Goal: Task Accomplishment & Management: Manage account settings

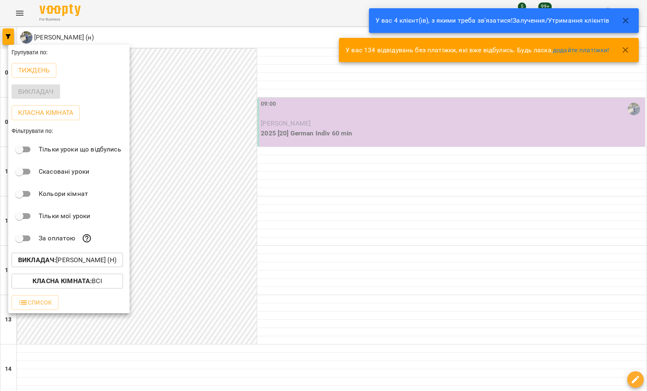
click at [93, 265] on p "Викладач : [PERSON_NAME] (н)" at bounding box center [67, 260] width 98 height 10
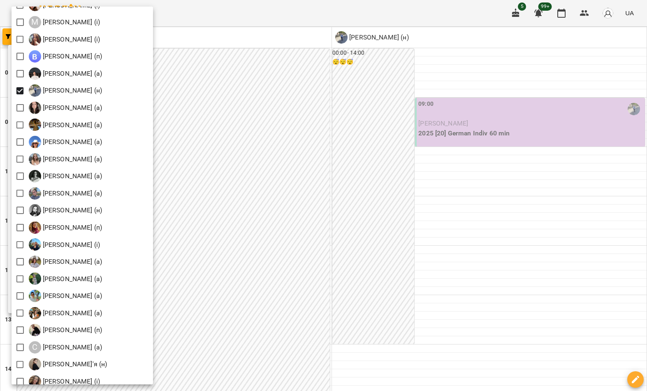
scroll to position [859, 0]
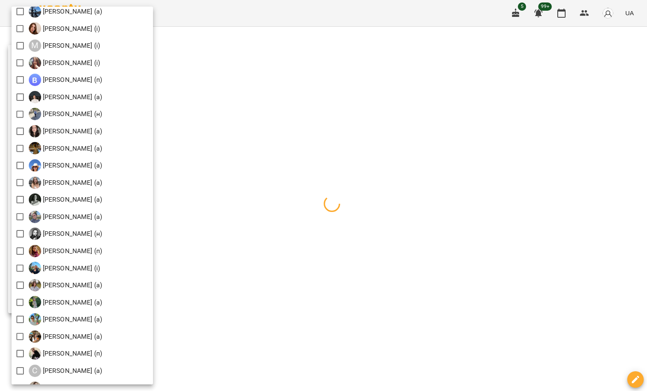
click at [293, 147] on div at bounding box center [323, 195] width 647 height 391
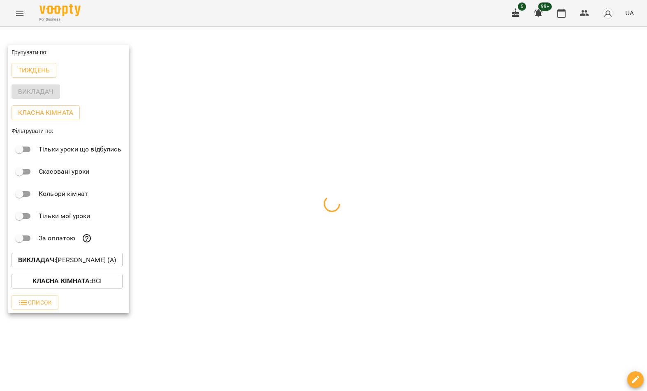
click at [320, 137] on div at bounding box center [323, 195] width 647 height 391
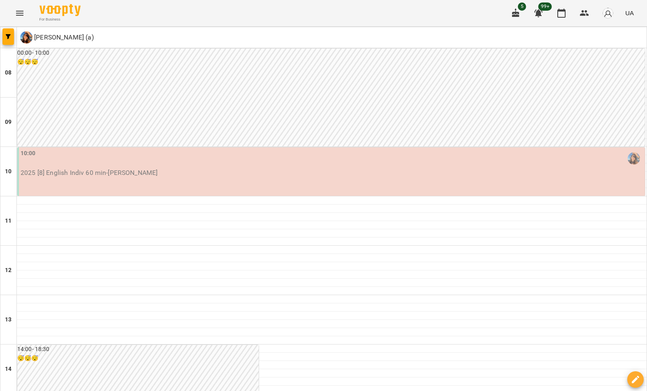
scroll to position [452, 0]
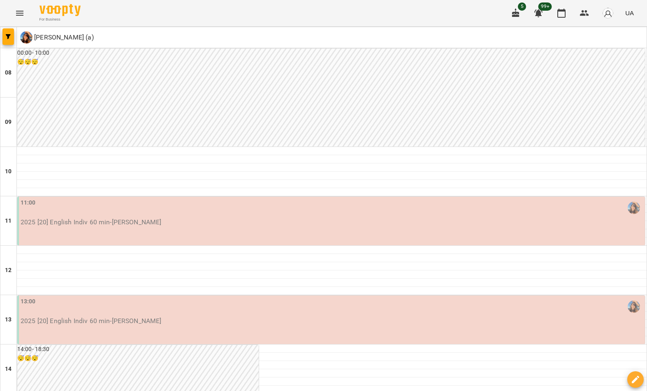
type input "**********"
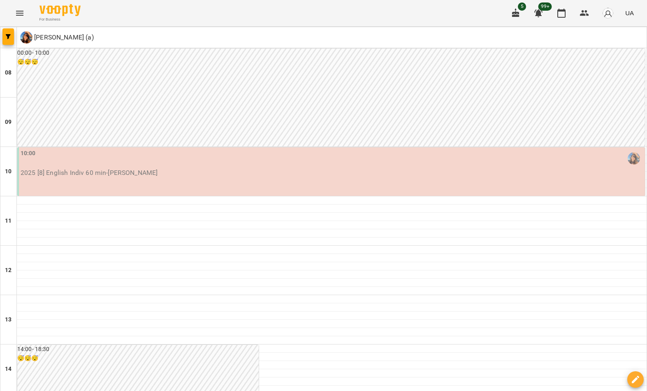
scroll to position [453, 0]
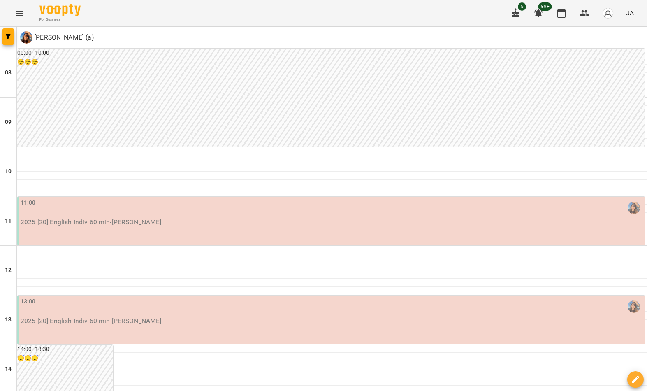
scroll to position [393, 0]
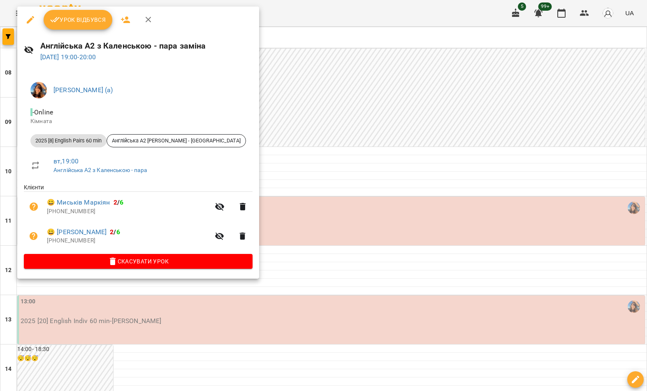
click at [210, 309] on div at bounding box center [323, 195] width 647 height 391
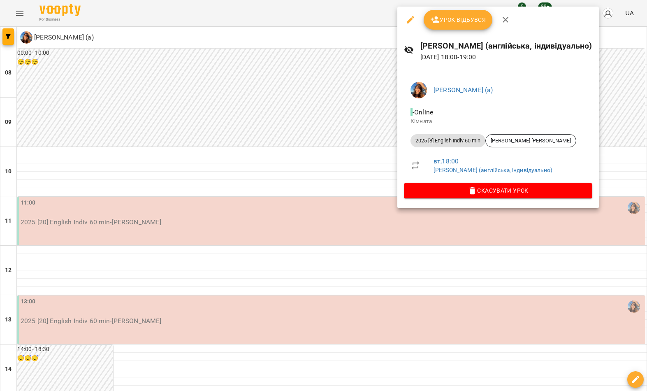
click at [284, 269] on div at bounding box center [323, 195] width 647 height 391
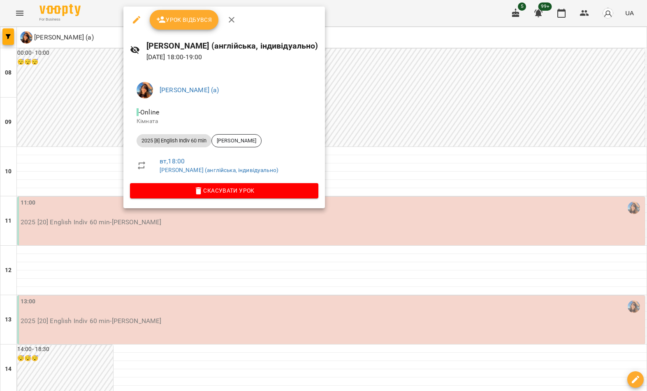
click at [282, 262] on div at bounding box center [323, 195] width 647 height 391
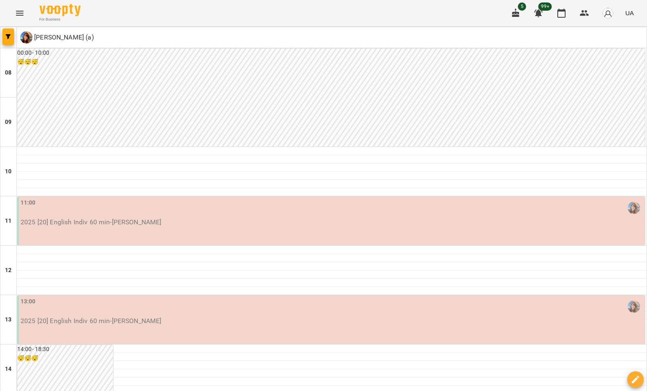
scroll to position [102, 0]
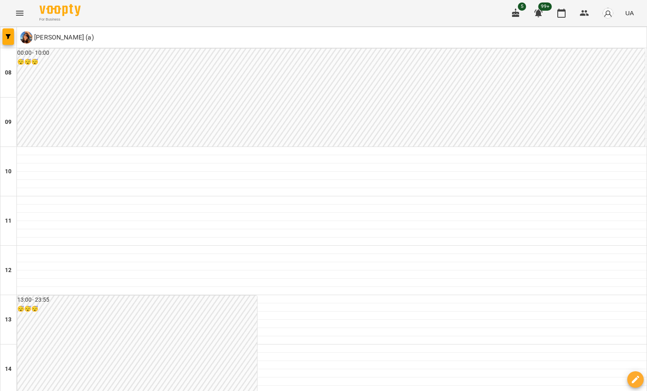
scroll to position [51, 0]
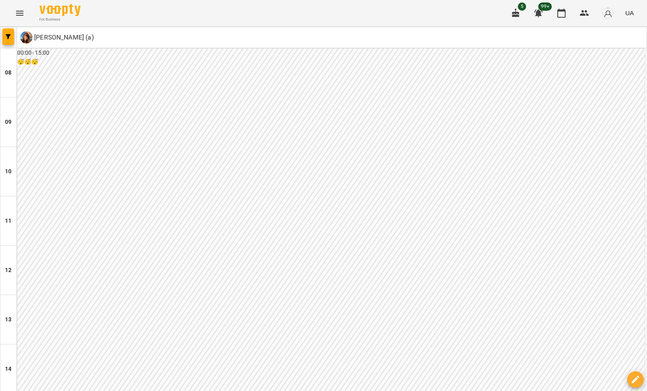
scroll to position [453, 0]
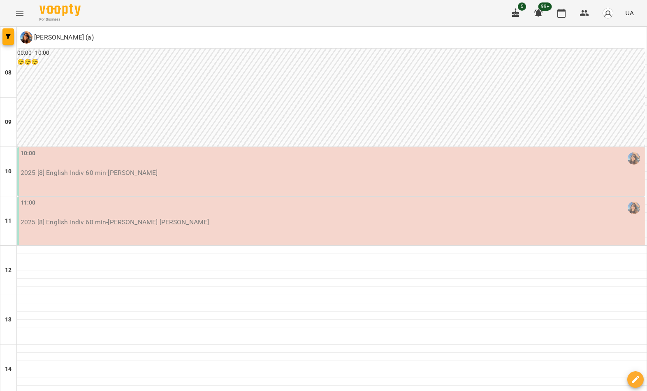
scroll to position [0, 0]
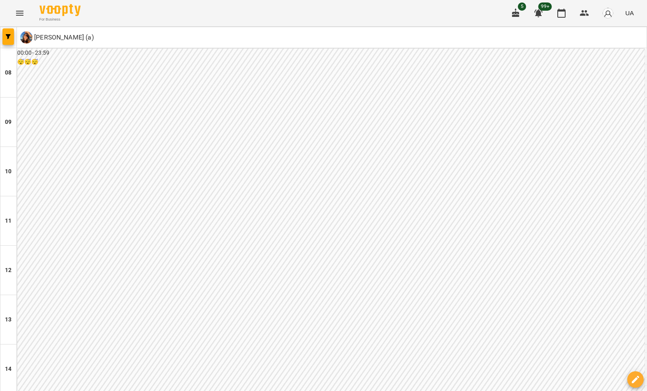
scroll to position [452, 0]
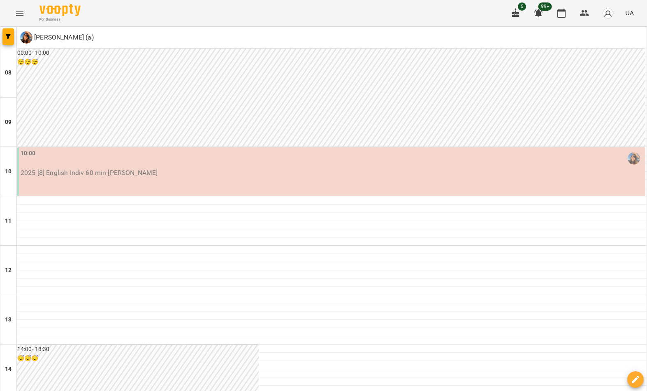
scroll to position [119, 0]
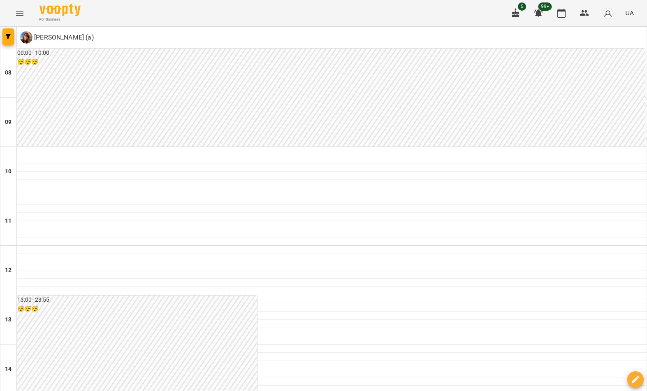
scroll to position [63, 0]
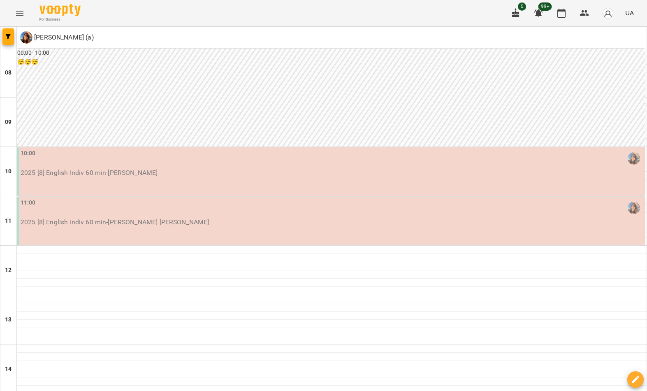
scroll to position [203, 0]
click at [5, 30] on button "button" at bounding box center [8, 36] width 12 height 16
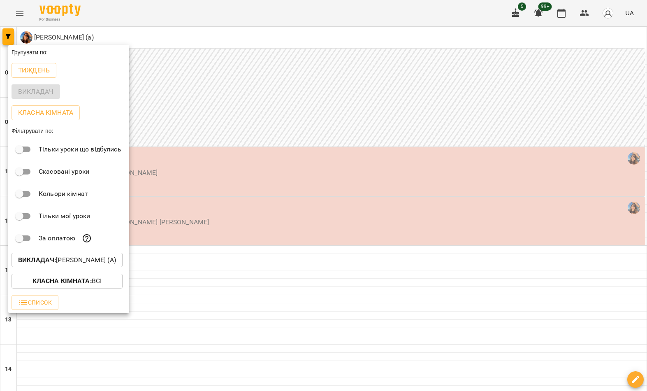
click at [96, 263] on p "Викладач : [PERSON_NAME] (а)" at bounding box center [67, 260] width 98 height 10
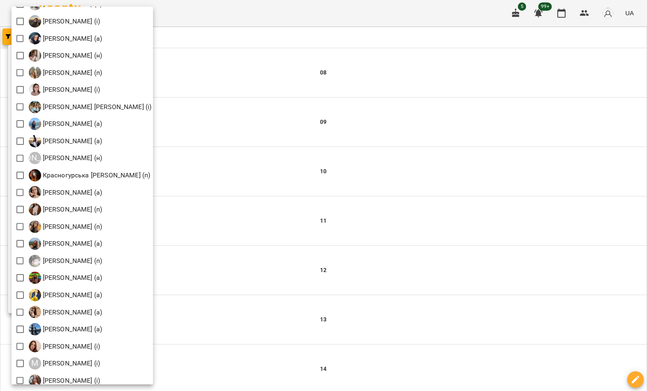
scroll to position [549, 0]
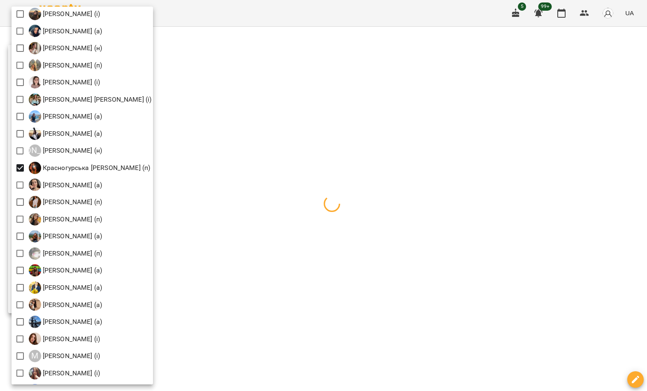
click at [340, 129] on div at bounding box center [323, 195] width 647 height 391
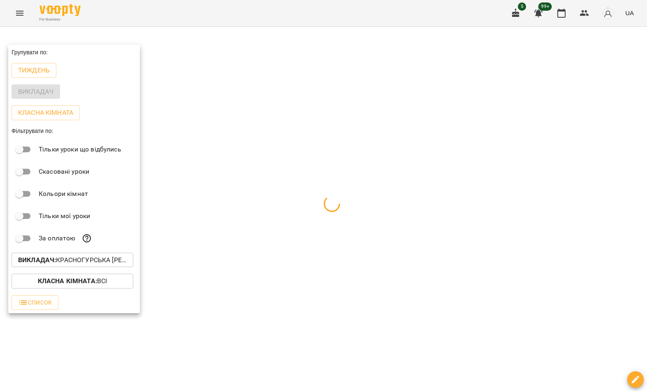
click at [317, 146] on div at bounding box center [323, 195] width 647 height 391
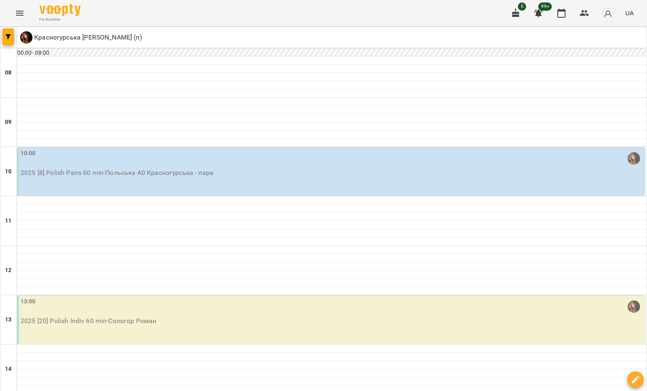
click at [6, 42] on button "button" at bounding box center [8, 36] width 12 height 16
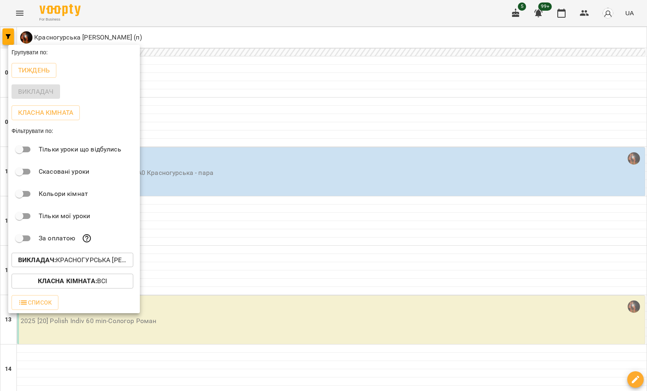
click at [94, 260] on p "Викладач : Красногурська [PERSON_NAME] (п)" at bounding box center [72, 260] width 109 height 10
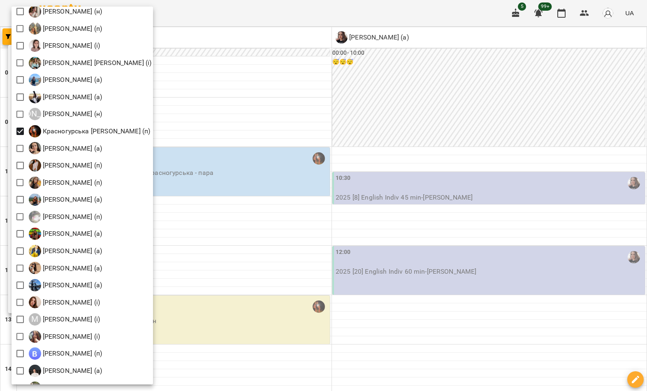
scroll to position [585, 0]
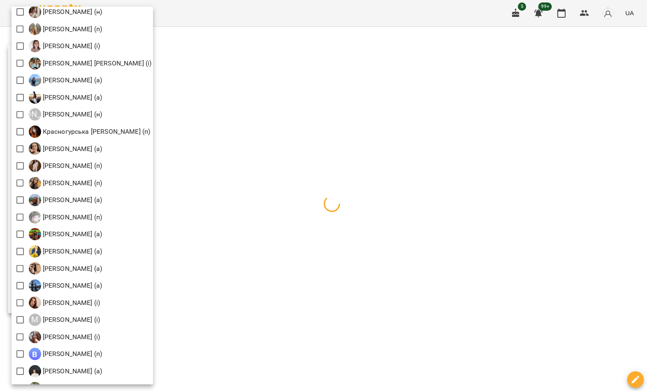
click at [217, 110] on div at bounding box center [323, 195] width 647 height 391
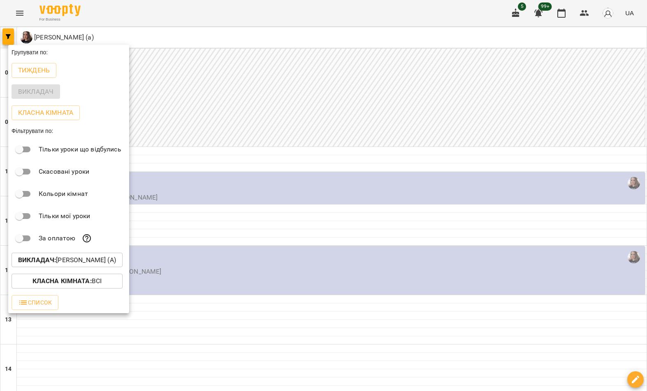
click at [226, 108] on div at bounding box center [323, 195] width 647 height 391
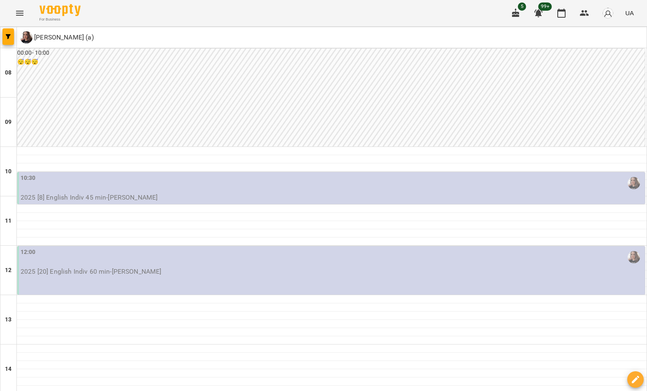
type input "**********"
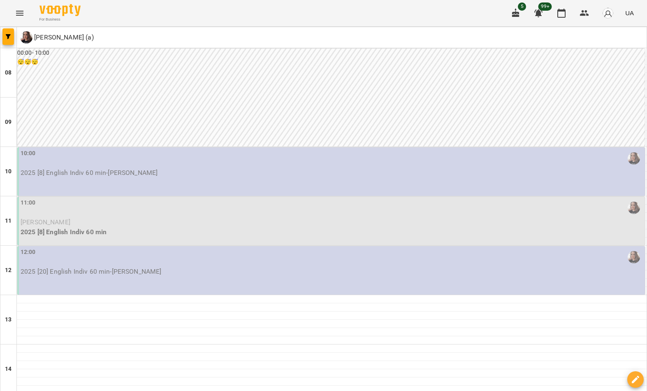
scroll to position [150, 0]
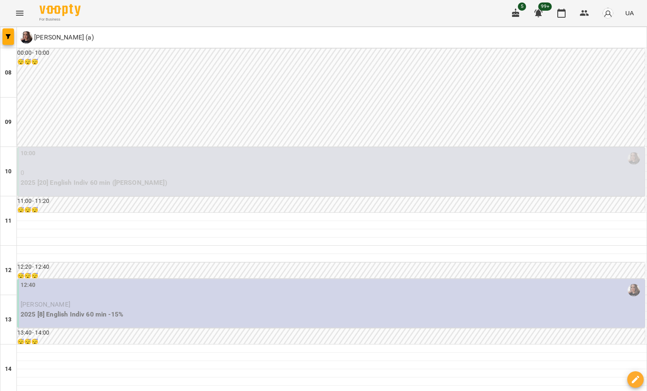
scroll to position [298, 0]
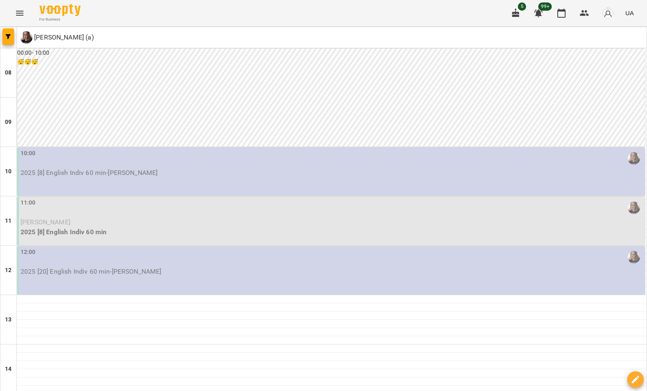
scroll to position [242, 0]
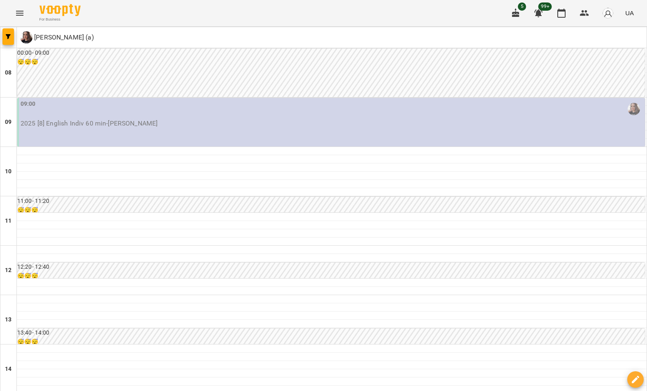
click at [11, 37] on span "button" at bounding box center [8, 36] width 12 height 5
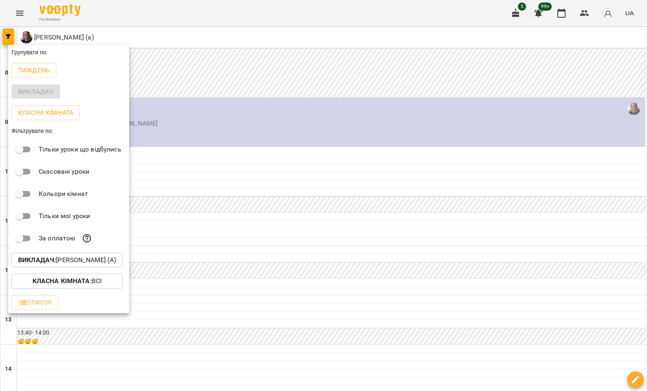
click at [87, 261] on p "Викладач : [PERSON_NAME] (а)" at bounding box center [67, 260] width 98 height 10
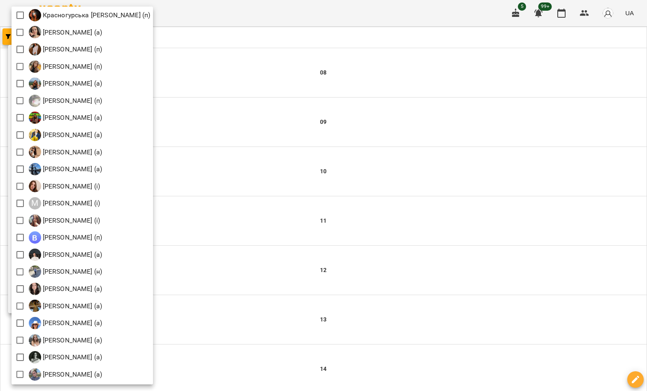
scroll to position [703, 0]
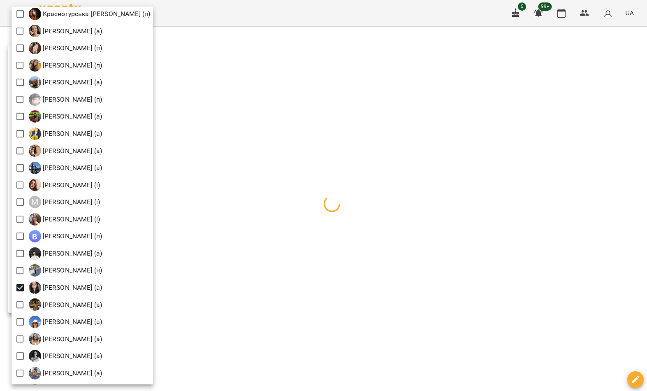
click at [293, 131] on div at bounding box center [323, 195] width 647 height 391
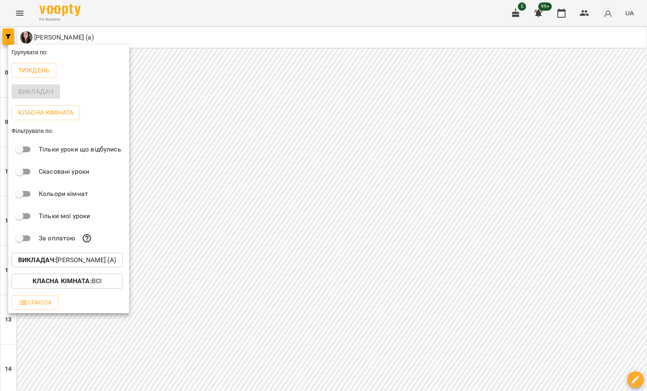
click at [265, 133] on div at bounding box center [323, 195] width 647 height 391
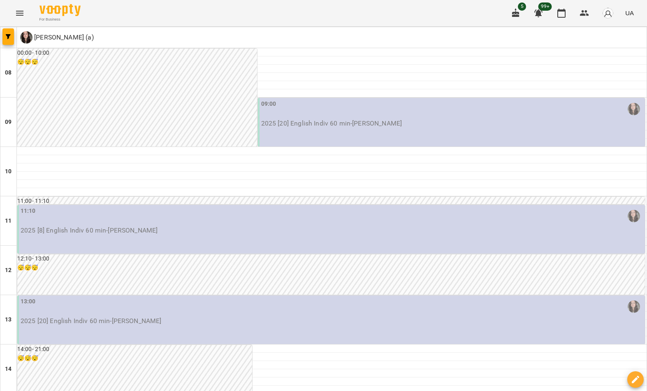
scroll to position [453, 0]
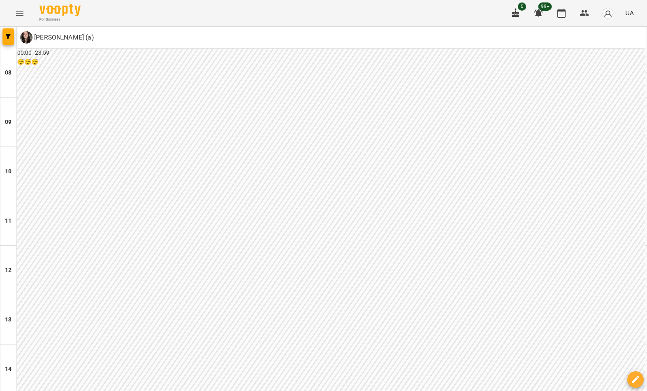
scroll to position [459, 0]
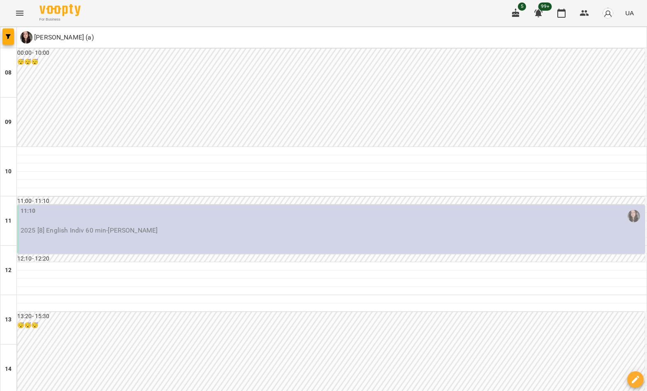
scroll to position [452, 0]
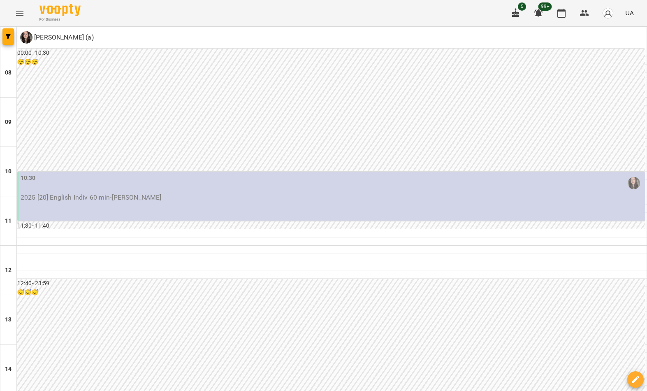
scroll to position [459, 0]
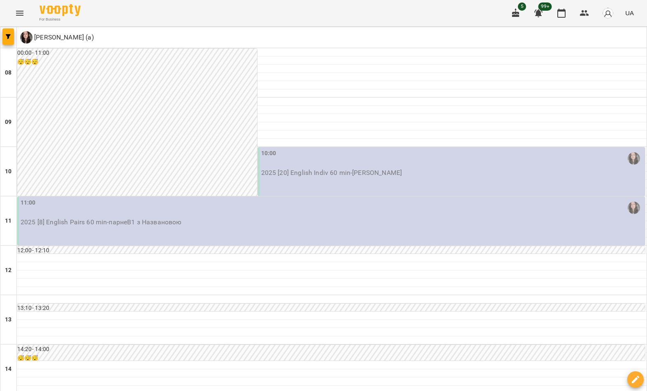
scroll to position [165, 0]
click at [7, 41] on button "button" at bounding box center [8, 36] width 12 height 16
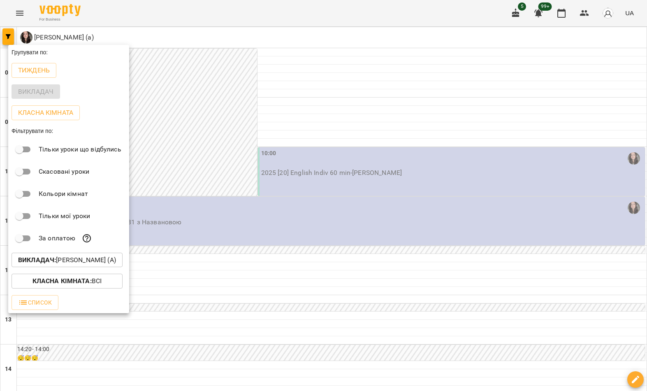
click at [84, 263] on p "Викладач : [PERSON_NAME] (а)" at bounding box center [67, 260] width 98 height 10
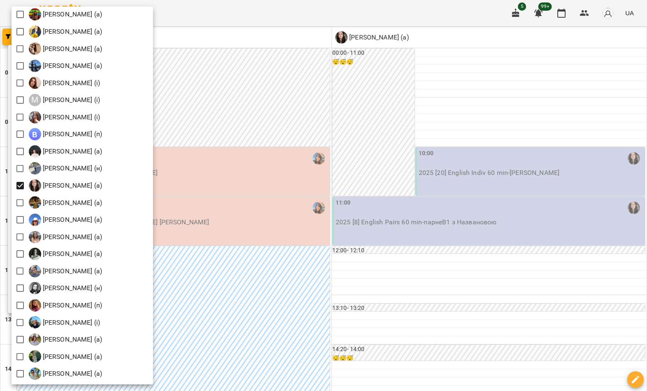
scroll to position [822, 0]
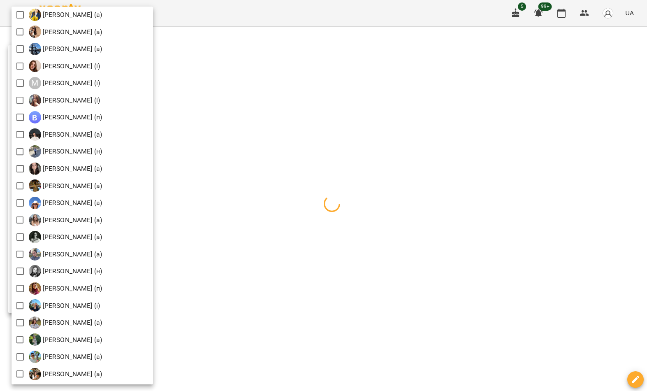
click at [217, 58] on div at bounding box center [323, 195] width 647 height 391
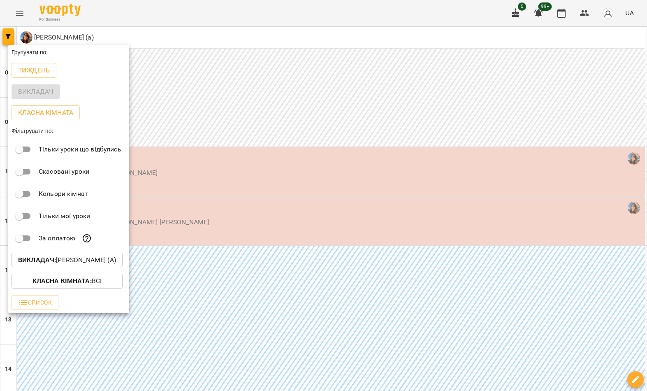
click at [48, 375] on div at bounding box center [323, 195] width 647 height 391
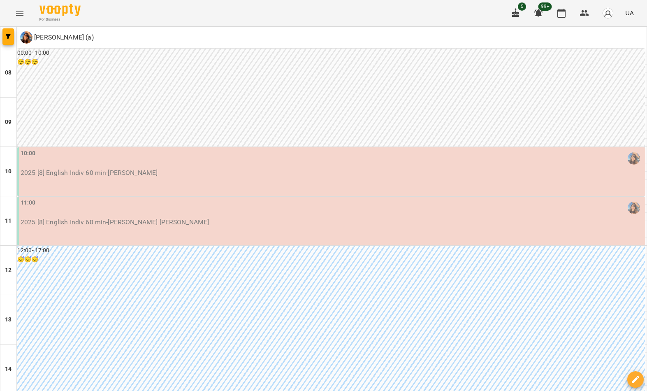
click at [12, 357] on div "Групувати по: Тиждень Викладач Класна кімната Фільтрувати по: Тільки уроки що в…" at bounding box center [323, 195] width 647 height 391
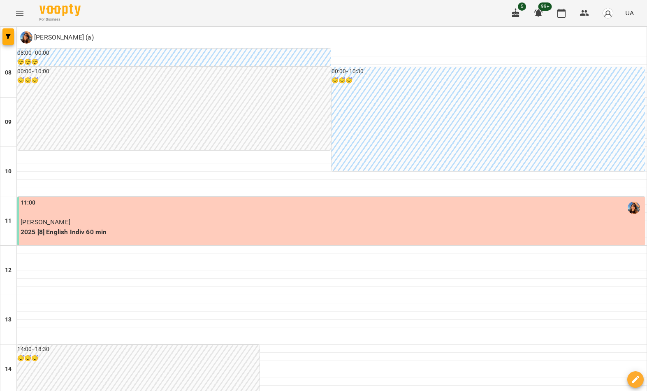
scroll to position [41, 0]
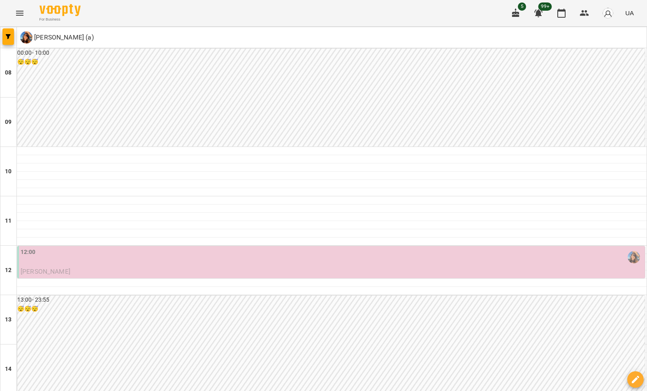
click at [256, 261] on div "12:00" at bounding box center [332, 257] width 623 height 19
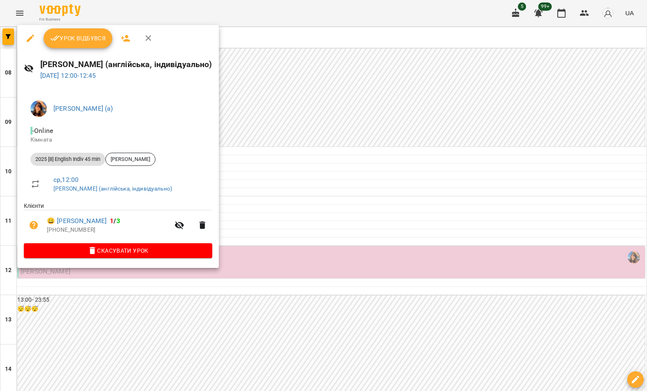
click at [292, 241] on div at bounding box center [323, 195] width 647 height 391
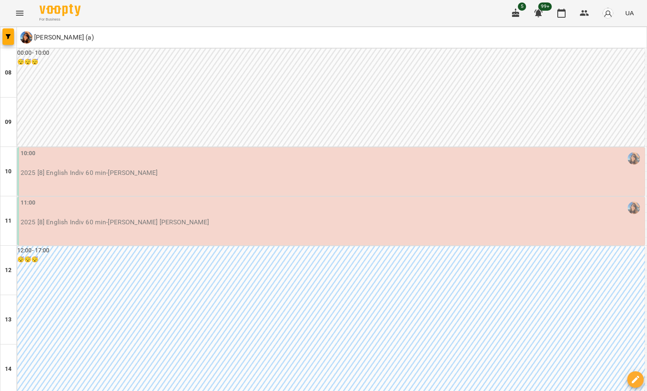
scroll to position [241, 0]
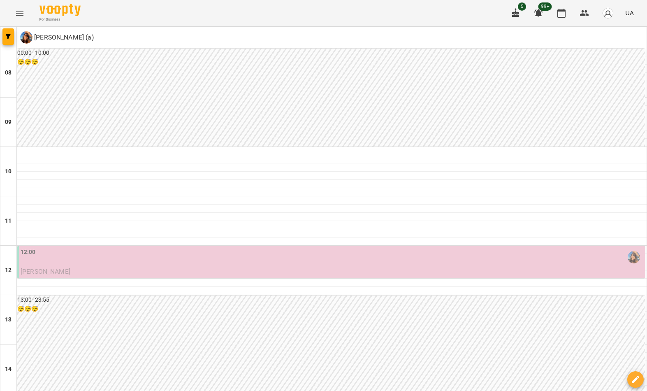
scroll to position [456, 0]
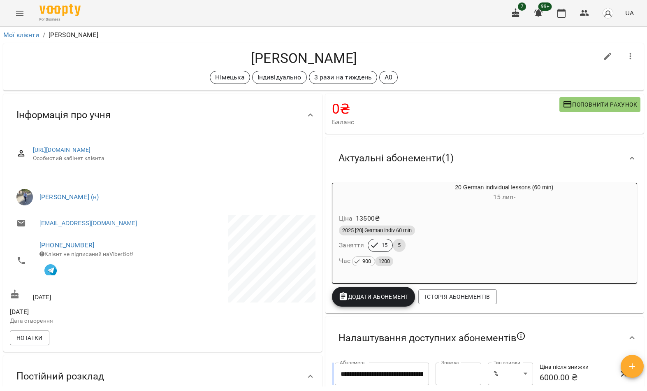
click at [6, 14] on div "For Business 7 99+ UA" at bounding box center [323, 13] width 647 height 26
click at [21, 12] on icon "Menu" at bounding box center [20, 13] width 10 height 10
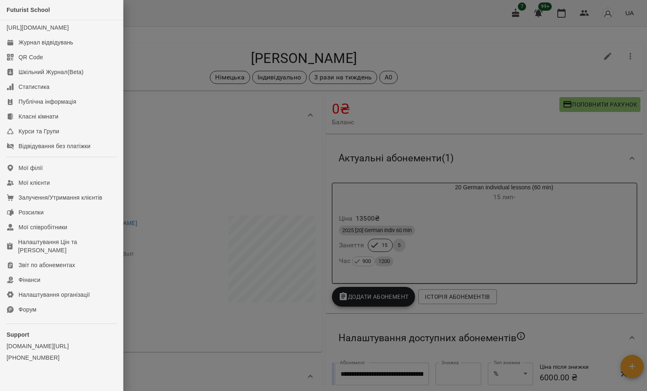
click at [78, 190] on link "Мої клієнти" at bounding box center [61, 182] width 123 height 15
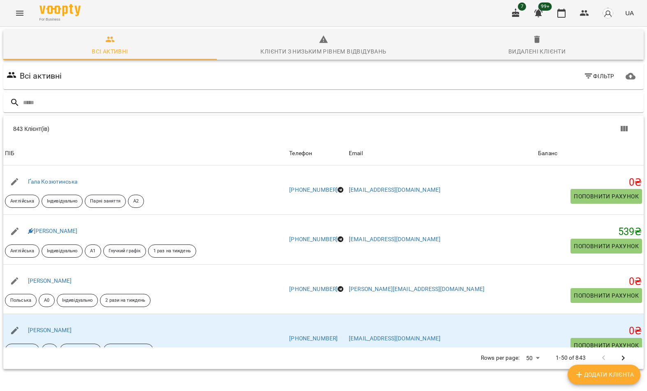
click at [303, 98] on input "text" at bounding box center [332, 103] width 618 height 14
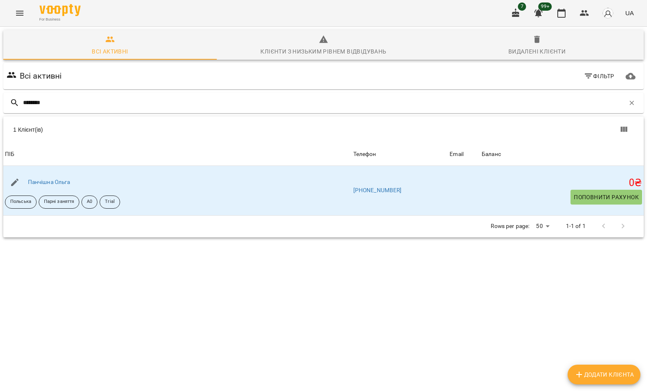
type input "********"
click at [91, 135] on div "1 Клієнт(ів)" at bounding box center [323, 129] width 641 height 26
click at [62, 179] on link "Панчішна Ольга" at bounding box center [49, 182] width 42 height 7
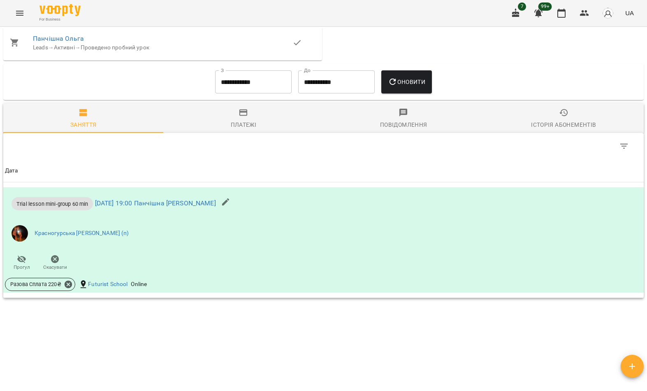
scroll to position [434, 0]
click at [21, 21] on button "Menu" at bounding box center [20, 13] width 20 height 20
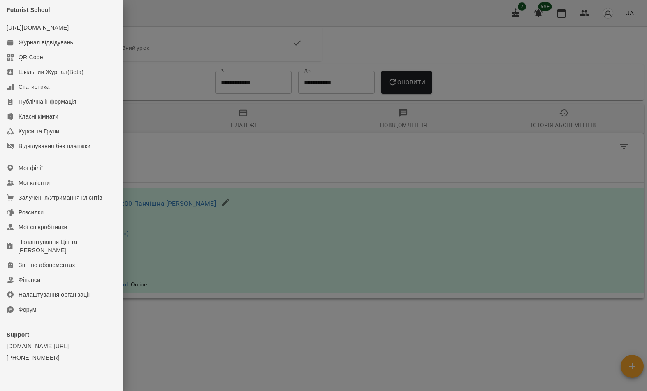
click at [79, 190] on link "Мої клієнти" at bounding box center [61, 182] width 123 height 15
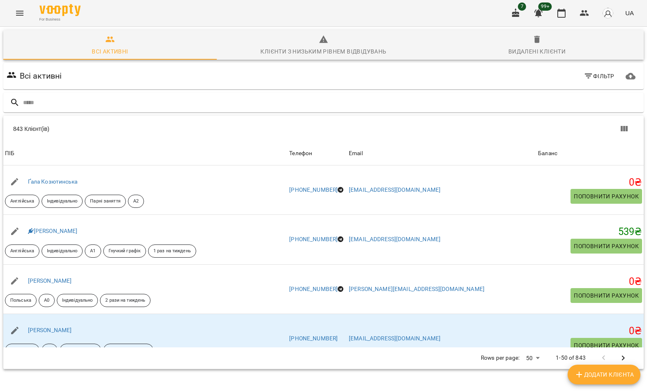
click at [312, 98] on input "text" at bounding box center [332, 103] width 618 height 14
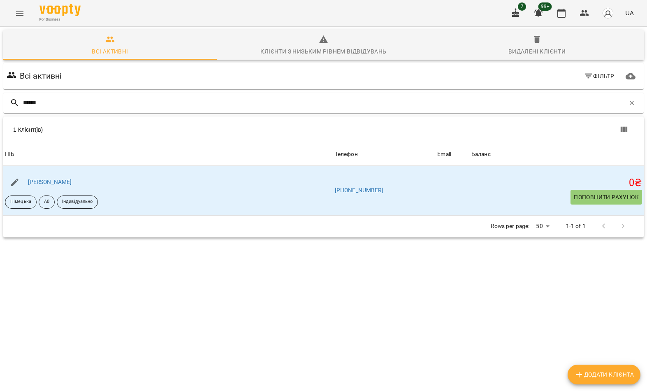
type input "******"
click at [93, 135] on div "1 Клієнт(ів)" at bounding box center [323, 129] width 641 height 26
click at [58, 181] on link "Крістіна Почапська" at bounding box center [50, 182] width 44 height 7
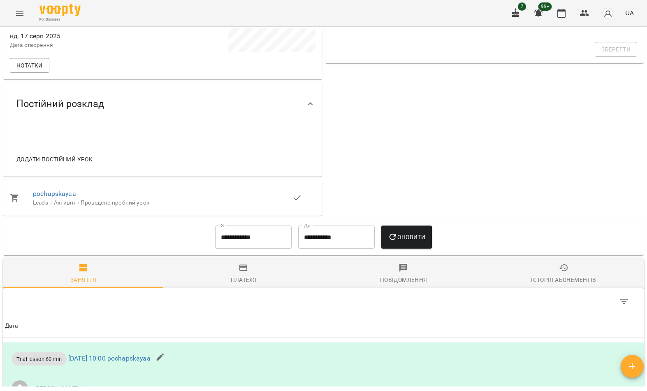
scroll to position [323, 0]
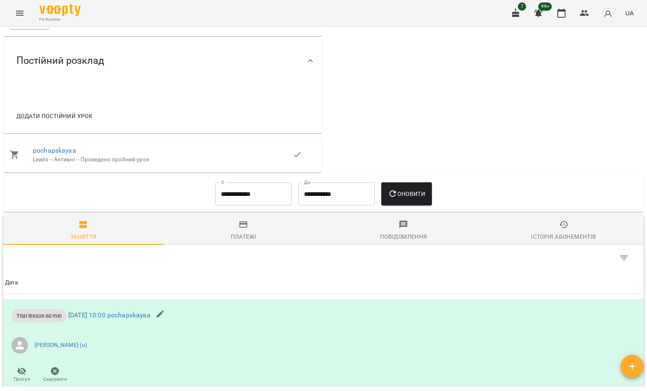
click at [63, 154] on link "pochapskayaa" at bounding box center [54, 151] width 43 height 8
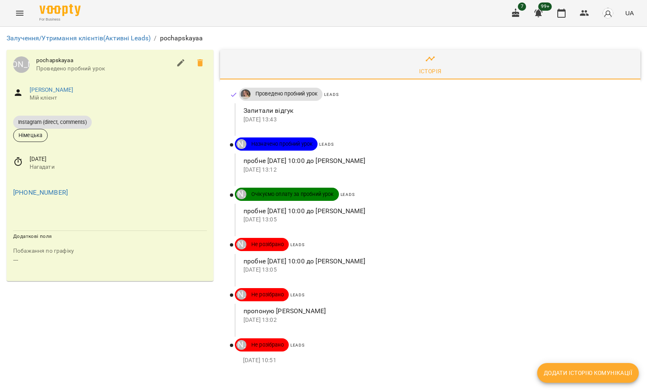
click at [558, 356] on p "17 серп 2025 10:51" at bounding box center [435, 360] width 384 height 8
click at [575, 369] on span "Додати історію комунікації" at bounding box center [588, 373] width 88 height 10
select select "*"
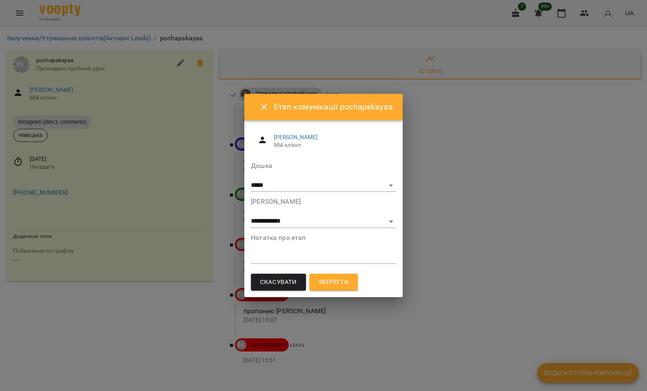
click at [302, 260] on textarea at bounding box center [323, 257] width 145 height 7
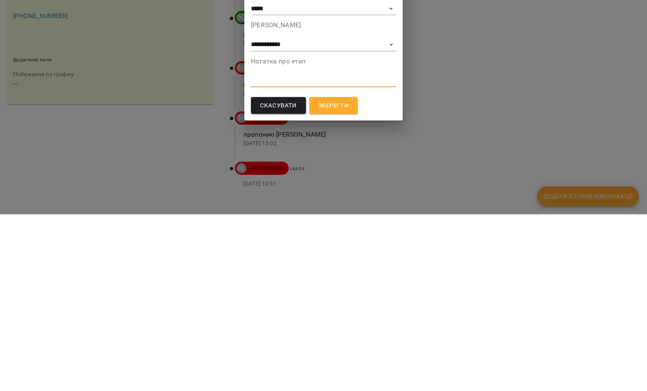
click at [288, 254] on textarea at bounding box center [323, 257] width 145 height 7
paste textarea "**********"
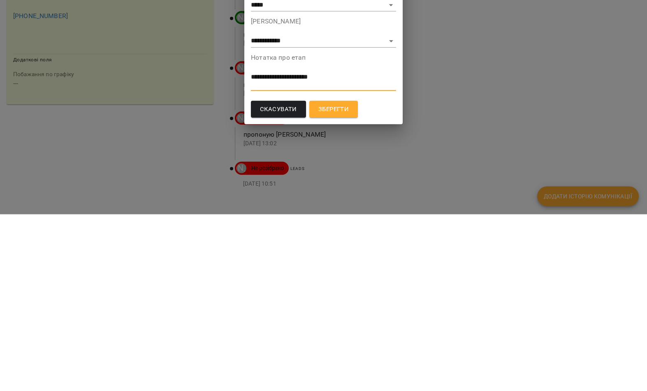
click at [258, 250] on textarea "**********" at bounding box center [323, 257] width 144 height 15
paste textarea "**********"
type textarea "**********"
click at [339, 281] on span "Зберегти" at bounding box center [334, 286] width 30 height 11
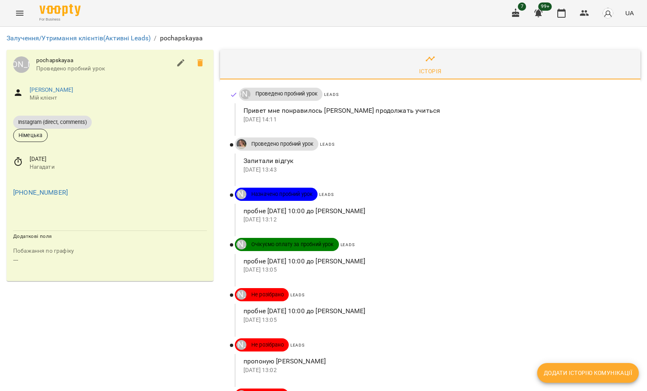
scroll to position [37, 0]
click at [28, 9] on button "Menu" at bounding box center [20, 13] width 20 height 20
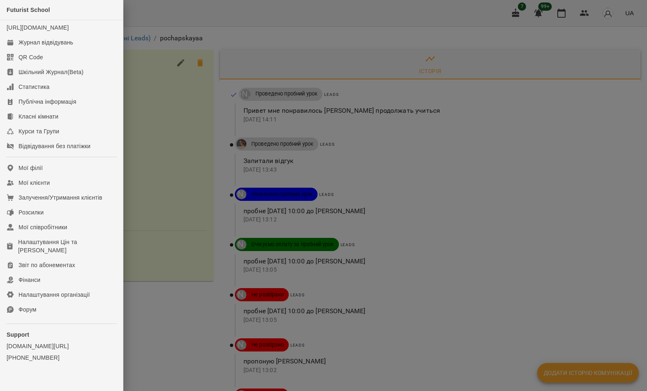
click at [74, 190] on link "Мої клієнти" at bounding box center [61, 182] width 123 height 15
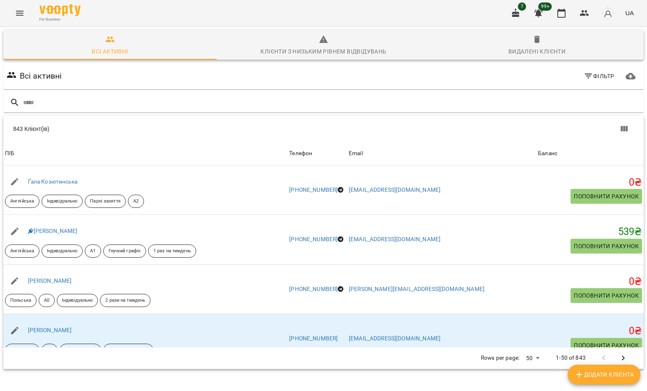
click at [308, 108] on input "text" at bounding box center [332, 103] width 618 height 14
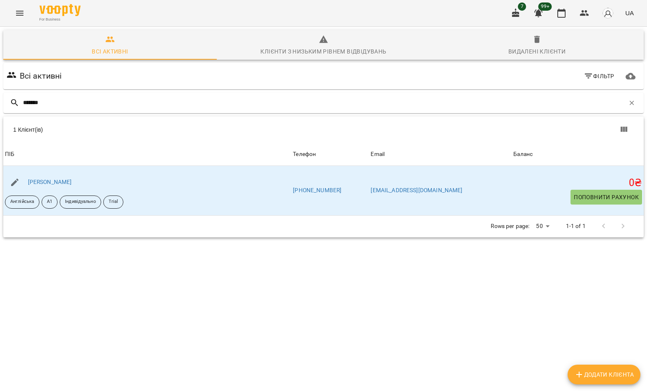
type input "*******"
click at [90, 133] on div "1 Клієнт(ів)" at bounding box center [171, 130] width 316 height 8
click at [56, 180] on link "Голенко Надія" at bounding box center [50, 182] width 44 height 7
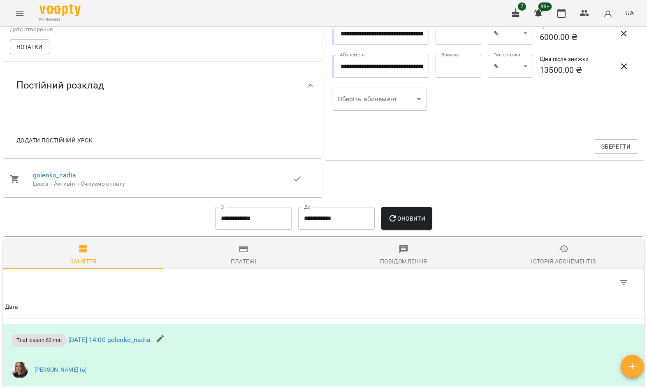
scroll to position [340, 0]
click at [71, 179] on link "golenko_nadia" at bounding box center [54, 175] width 43 height 8
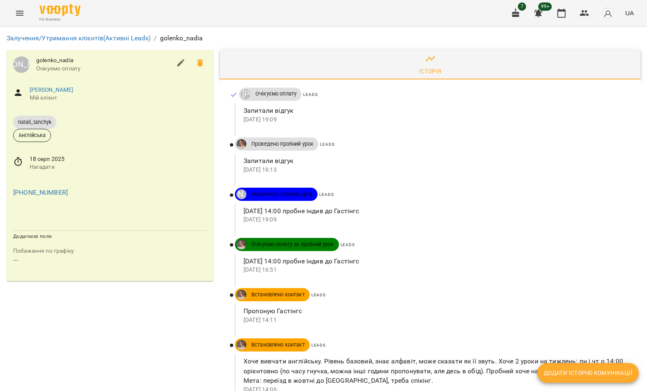
click at [617, 380] on button "Додати історію комунікації" at bounding box center [589, 373] width 102 height 20
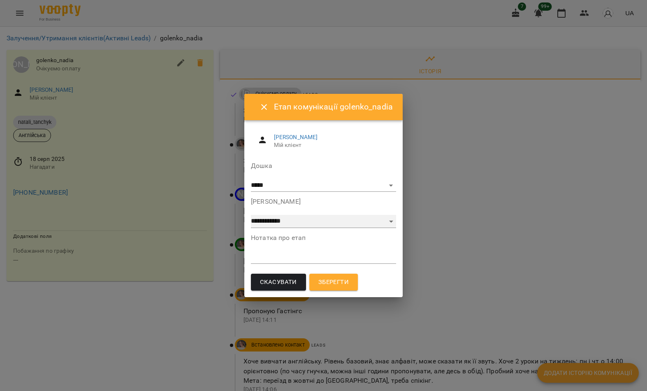
click at [318, 224] on select "**********" at bounding box center [323, 221] width 145 height 13
select select "**********"
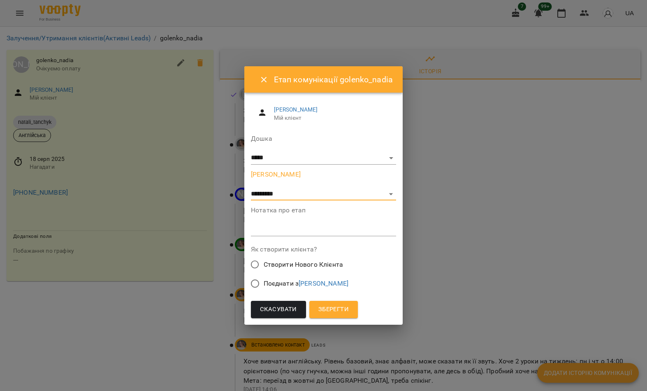
click at [339, 311] on span "Зберегти" at bounding box center [334, 309] width 30 height 11
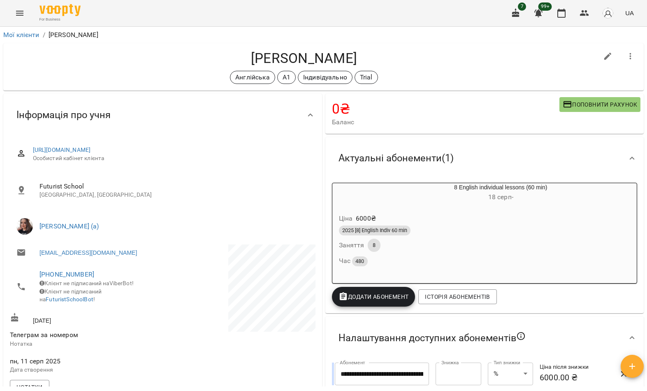
click at [20, 19] on button "Menu" at bounding box center [20, 13] width 20 height 20
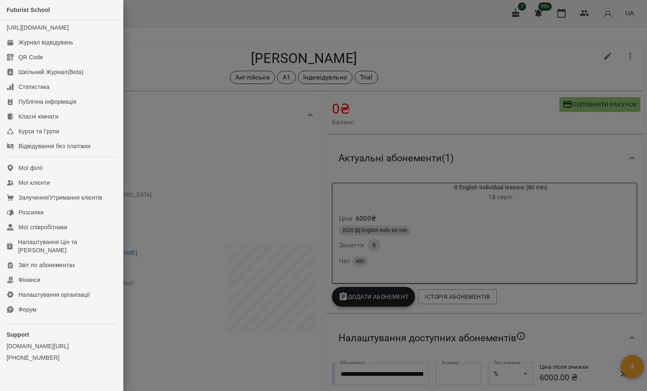
click at [91, 190] on link "Мої клієнти" at bounding box center [61, 182] width 123 height 15
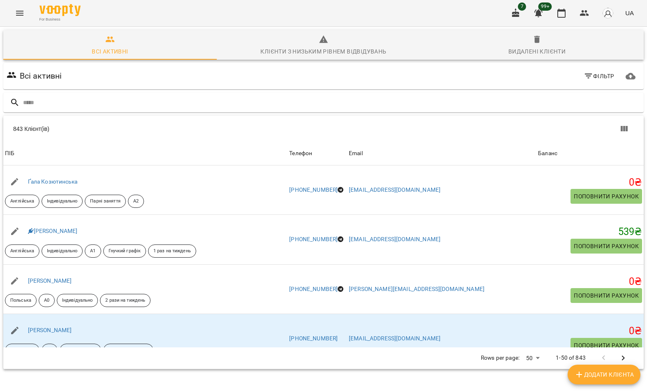
click at [363, 106] on input "text" at bounding box center [332, 103] width 618 height 14
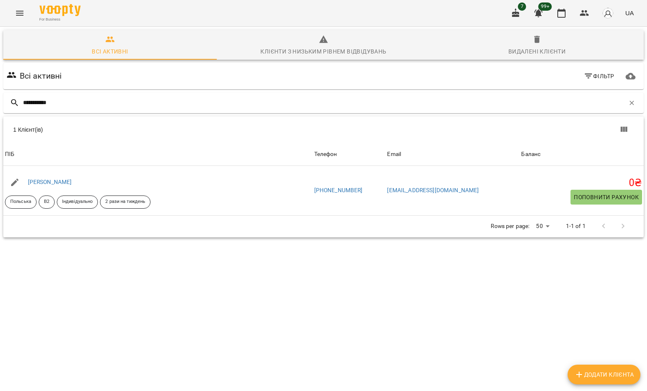
type input "**********"
click at [95, 135] on div "1 Клієнт(ів)" at bounding box center [323, 129] width 641 height 26
click at [64, 180] on link "Безпальченко Софія" at bounding box center [50, 182] width 44 height 7
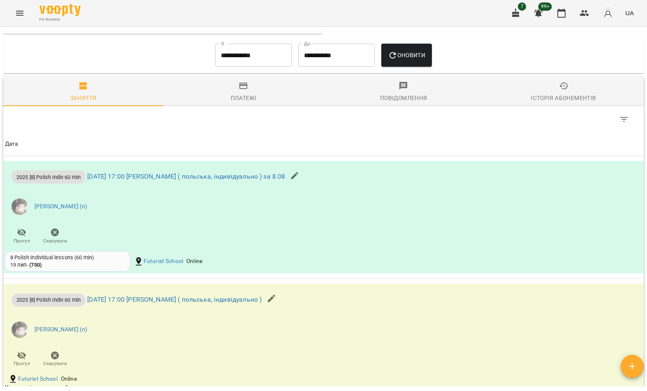
scroll to position [601, 0]
click at [22, 21] on button "Menu" at bounding box center [20, 13] width 20 height 20
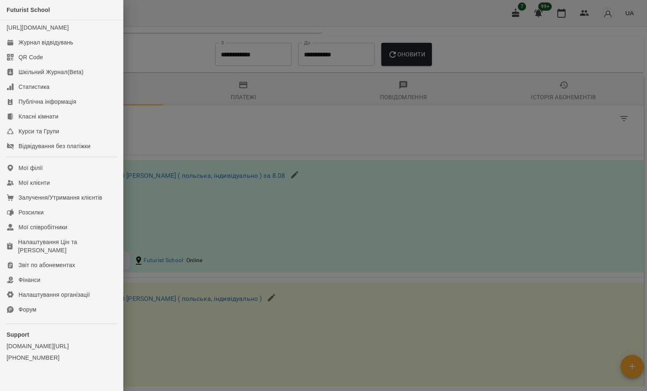
click at [79, 190] on link "Мої клієнти" at bounding box center [61, 182] width 123 height 15
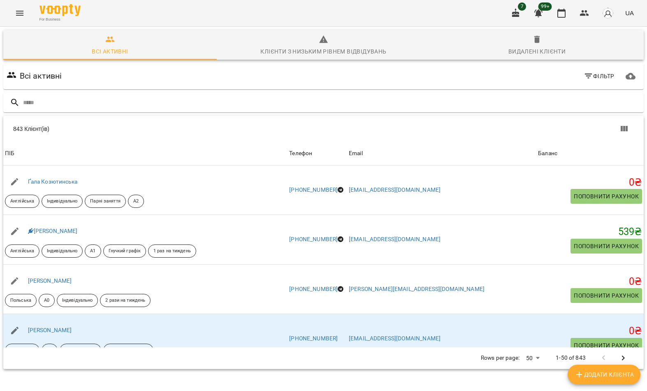
click at [280, 104] on input "text" at bounding box center [332, 103] width 618 height 14
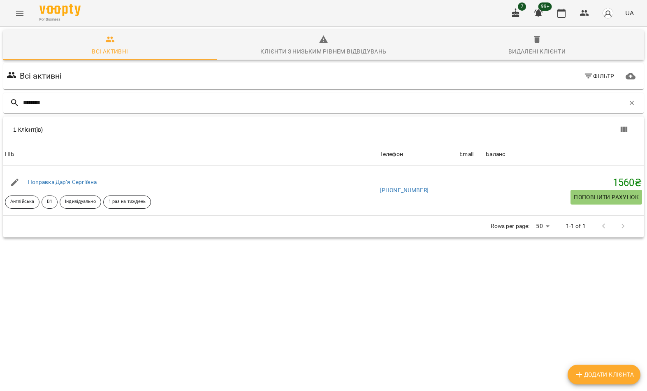
type input "********"
click at [95, 139] on div "1 Клієнт(ів)" at bounding box center [323, 129] width 641 height 26
click at [69, 180] on link "Поправка Дар‘я Сергіївна" at bounding box center [62, 182] width 69 height 7
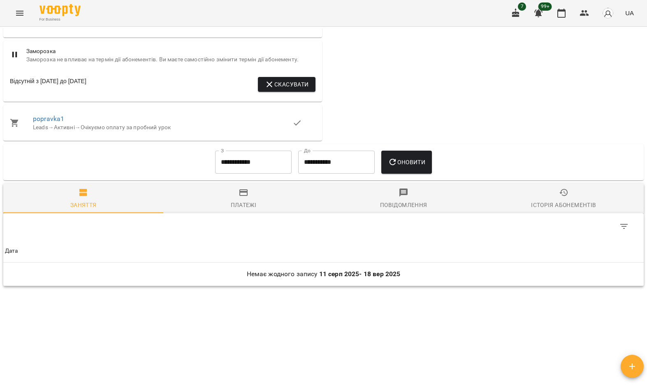
scroll to position [432, 0]
click at [49, 123] on link "popravka1" at bounding box center [48, 119] width 31 height 8
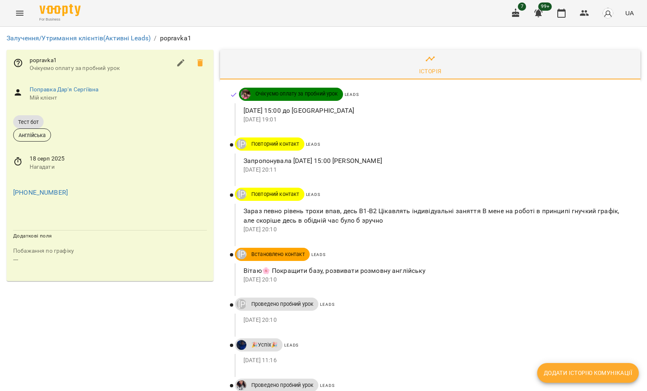
click at [29, 14] on button "Menu" at bounding box center [20, 13] width 20 height 20
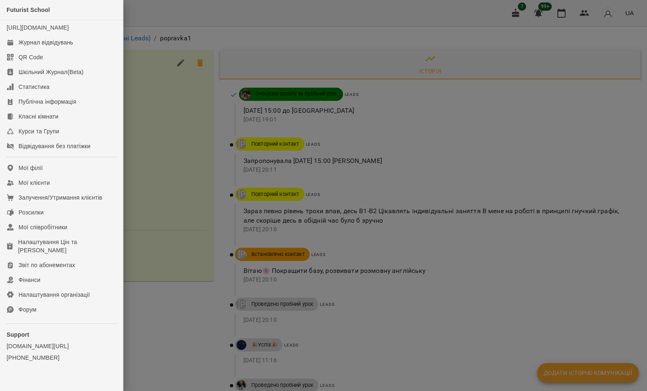
click at [76, 190] on link "Мої клієнти" at bounding box center [61, 182] width 123 height 15
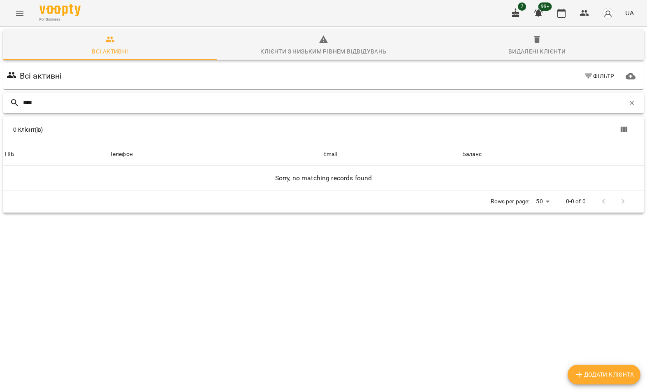
type input "****"
click at [534, 42] on icon "button" at bounding box center [538, 40] width 10 height 10
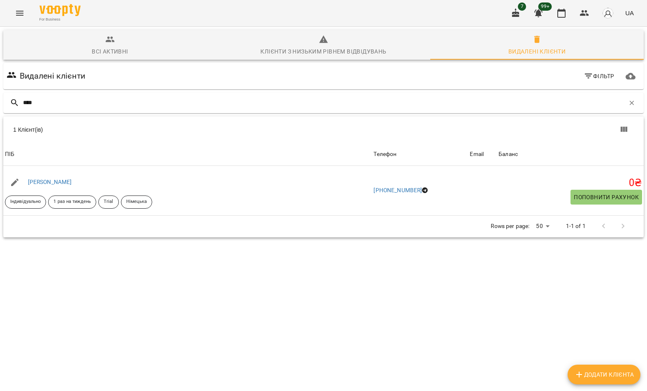
click at [44, 185] on link "Рауш Лілія" at bounding box center [50, 182] width 44 height 7
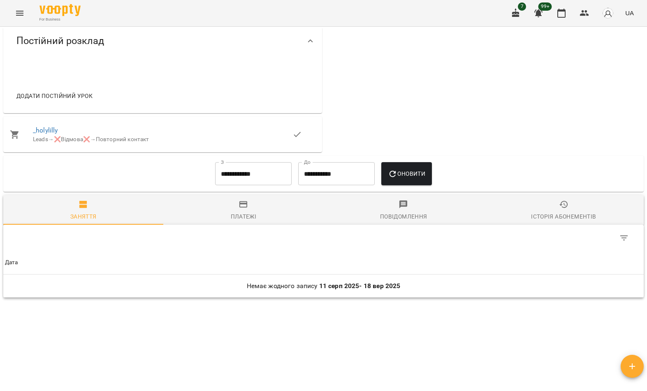
scroll to position [391, 0]
click at [15, 20] on button "Menu" at bounding box center [20, 13] width 20 height 20
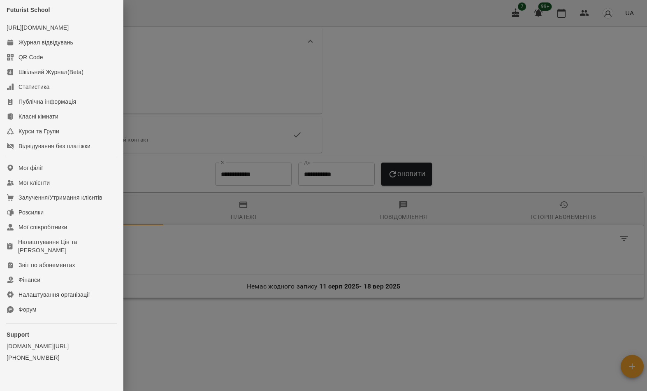
click at [67, 190] on link "Мої клієнти" at bounding box center [61, 182] width 123 height 15
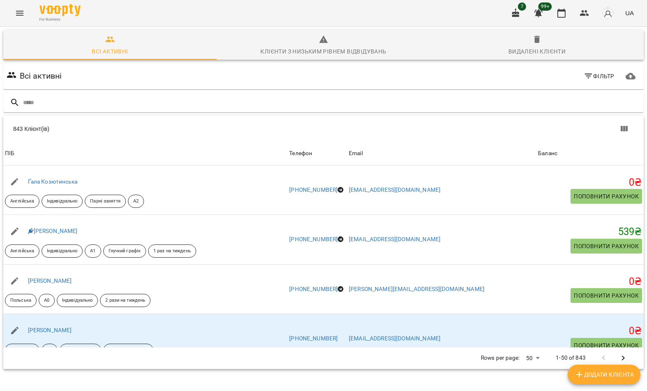
click at [233, 104] on input "text" at bounding box center [332, 103] width 618 height 14
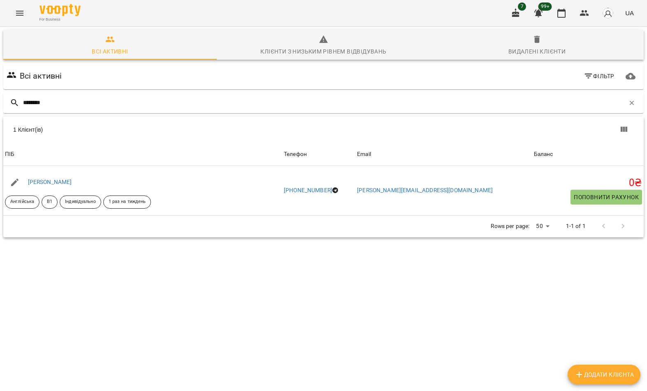
type input "********"
click at [107, 140] on div "1 Клієнт(ів)" at bounding box center [323, 129] width 641 height 26
click at [59, 182] on link "Аліна Андрусик" at bounding box center [50, 182] width 44 height 7
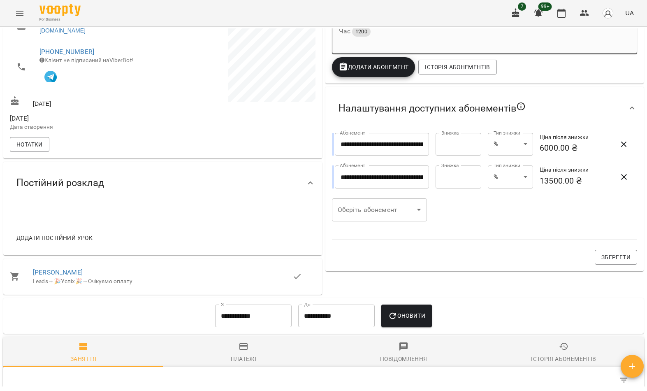
scroll to position [219, 0]
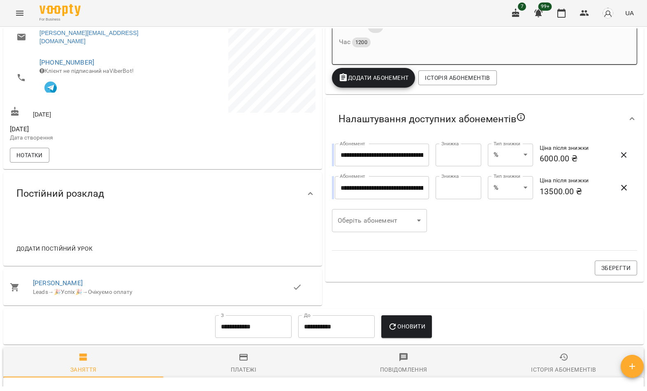
click at [88, 254] on span "Додати постійний урок" at bounding box center [54, 249] width 76 height 10
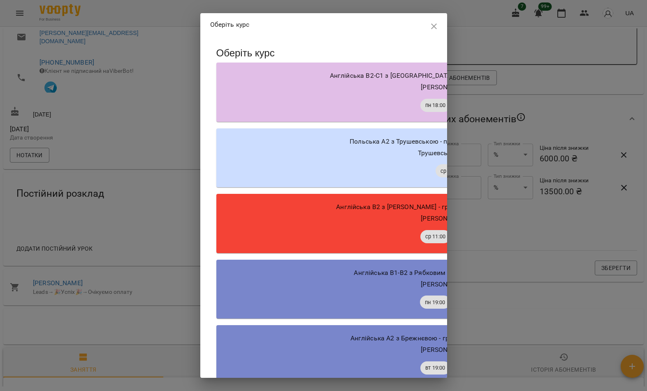
click at [433, 29] on icon "button" at bounding box center [434, 26] width 10 height 10
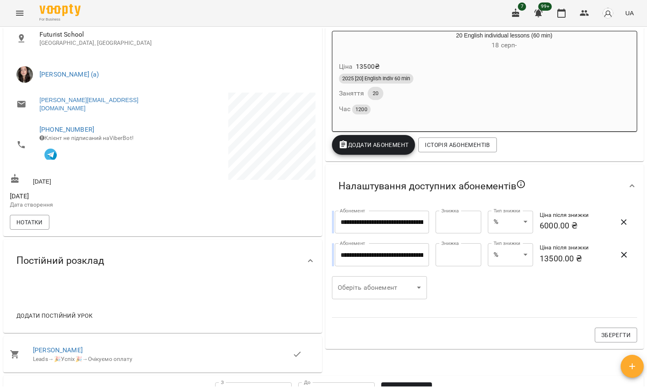
scroll to position [151, 0]
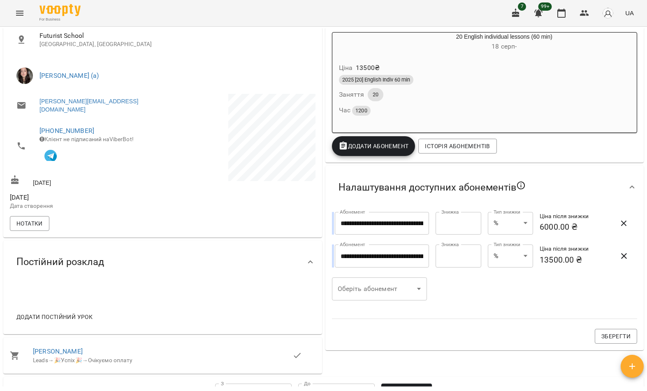
click at [75, 324] on button "Додати постійний урок" at bounding box center [54, 317] width 83 height 15
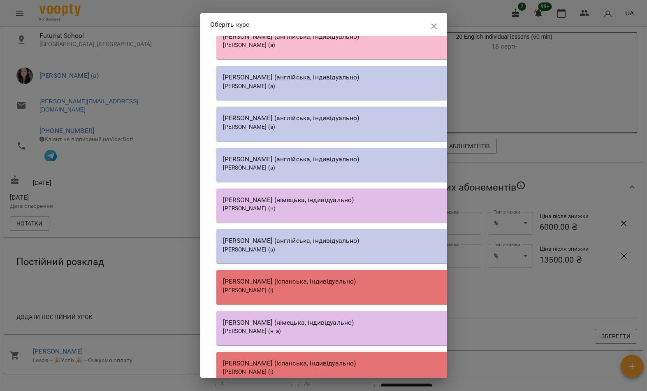
scroll to position [8630, 0]
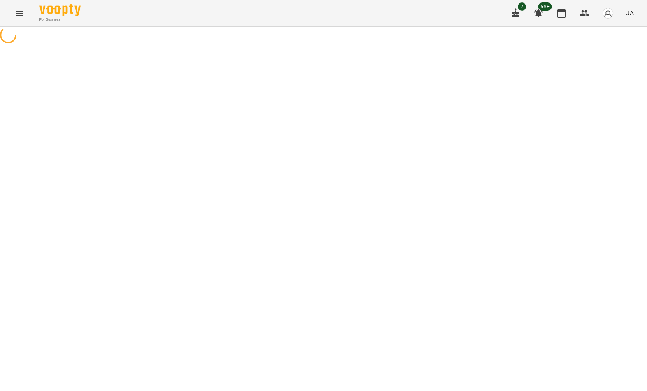
select select "**********"
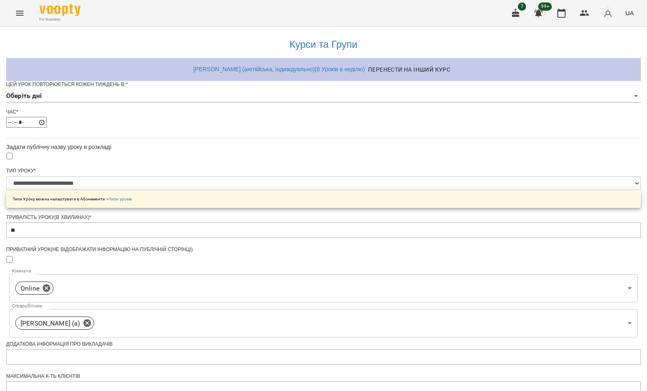
click at [273, 116] on body "**********" at bounding box center [323, 268] width 647 height 536
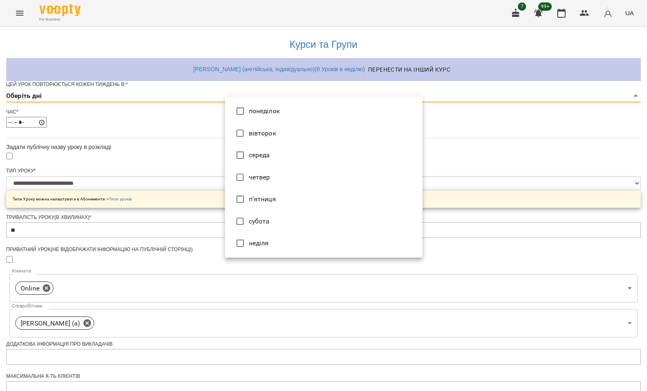
type input "*"
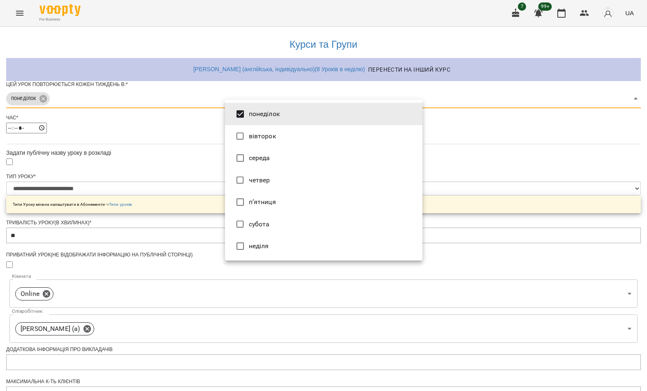
click at [158, 233] on div at bounding box center [323, 195] width 647 height 391
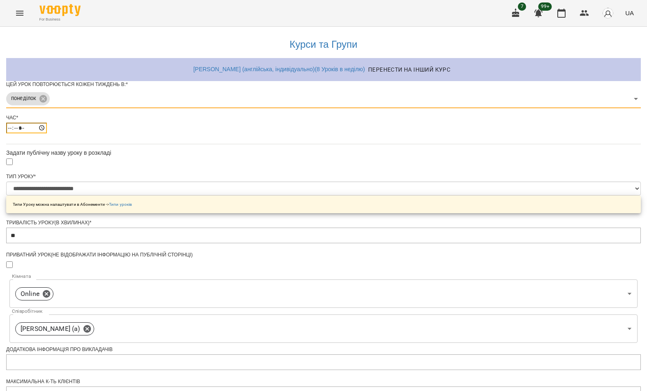
click at [47, 133] on input "*****" at bounding box center [26, 128] width 41 height 11
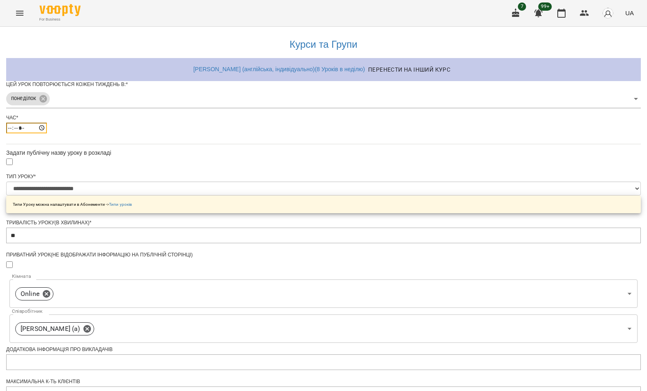
type input "*****"
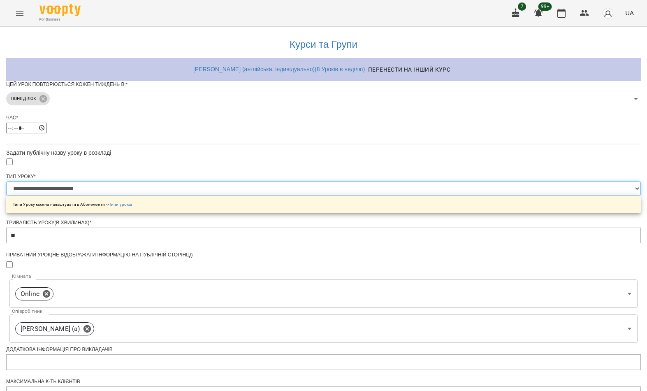
click at [326, 196] on select "**********" at bounding box center [323, 189] width 635 height 14
select select "**********"
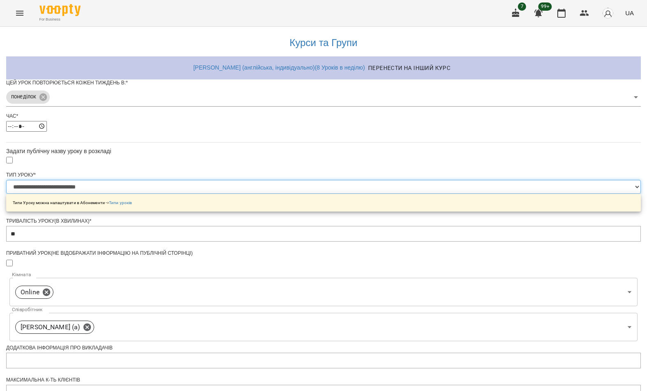
scroll to position [200, 0]
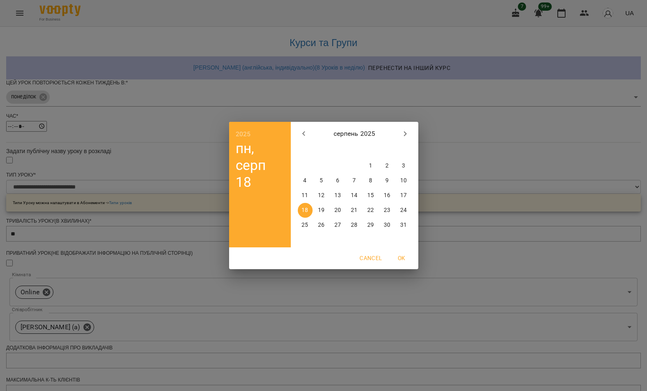
click at [322, 211] on p "19" at bounding box center [321, 210] width 7 height 8
type input "**********"
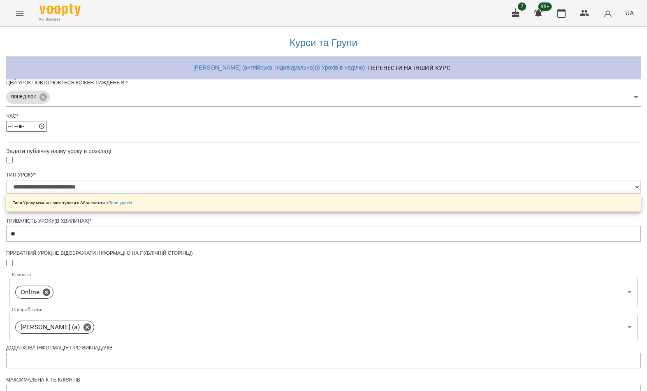
scroll to position [224, 0]
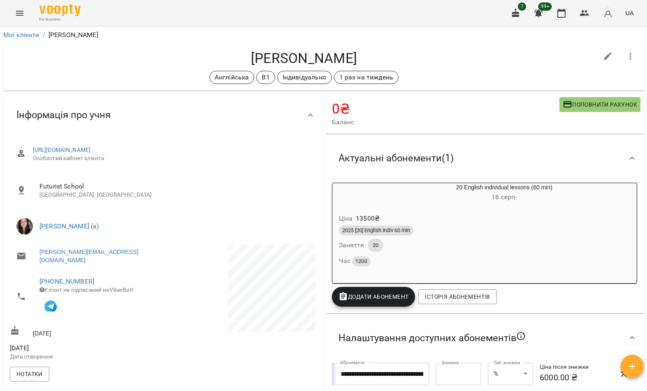
click at [13, 10] on button "Menu" at bounding box center [20, 13] width 20 height 20
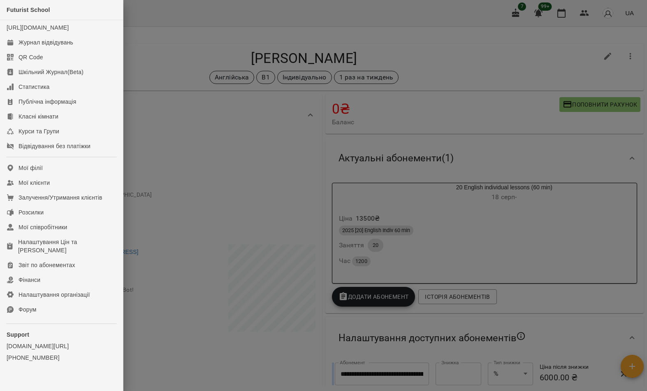
click at [84, 190] on link "Мої клієнти" at bounding box center [61, 182] width 123 height 15
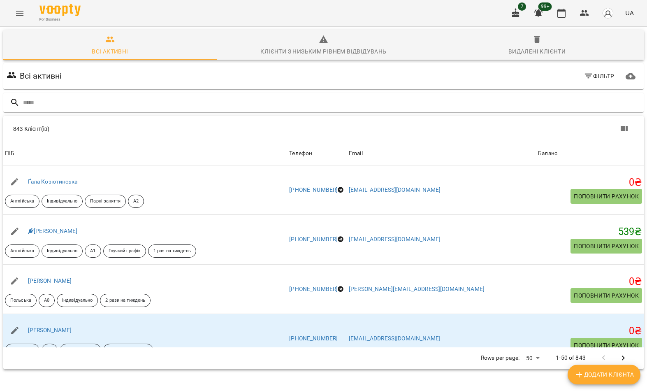
click at [531, 48] on div "Видалені клієнти" at bounding box center [537, 52] width 57 height 10
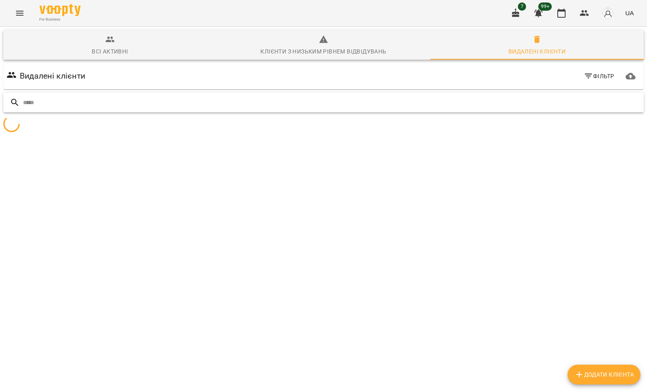
click at [408, 107] on input "text" at bounding box center [332, 103] width 618 height 14
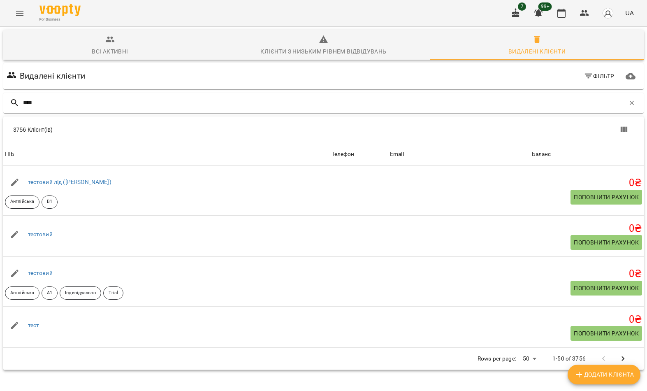
click at [116, 123] on div "3756 Клієнт(ів)" at bounding box center [323, 129] width 641 height 26
click at [328, 108] on input "****" at bounding box center [324, 103] width 602 height 14
type input "****"
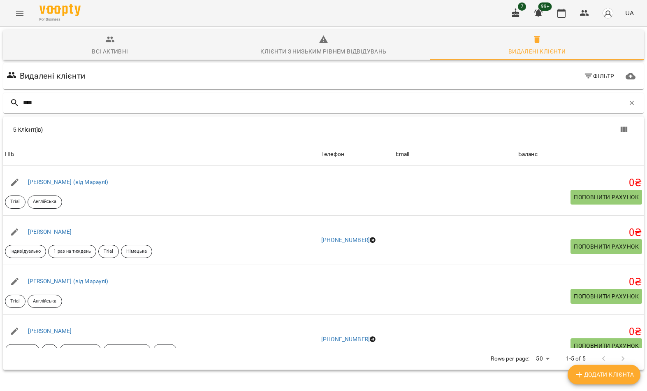
click at [99, 121] on div "5 Клієнт(ів)" at bounding box center [323, 129] width 641 height 26
click at [49, 232] on link "Рауш Лілія" at bounding box center [50, 231] width 44 height 7
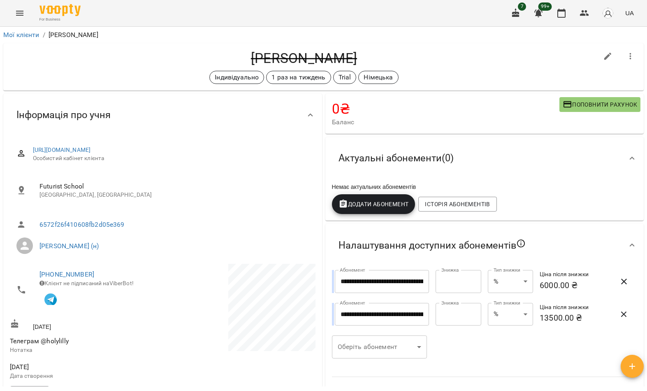
click at [23, 8] on icon "Menu" at bounding box center [20, 13] width 10 height 10
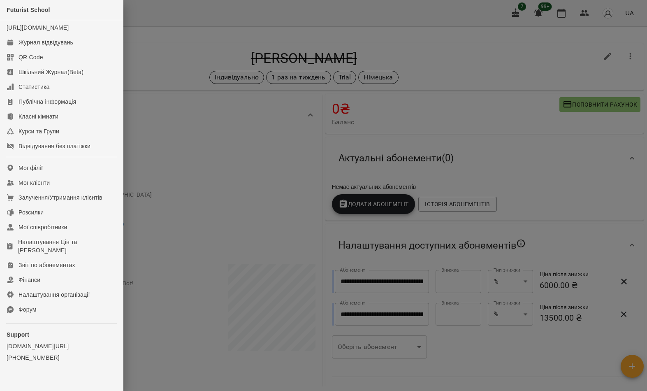
click at [88, 190] on link "Мої клієнти" at bounding box center [61, 182] width 123 height 15
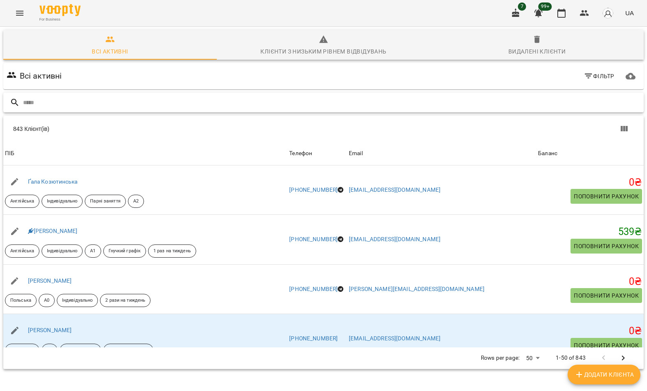
click at [66, 96] on input "text" at bounding box center [332, 103] width 618 height 14
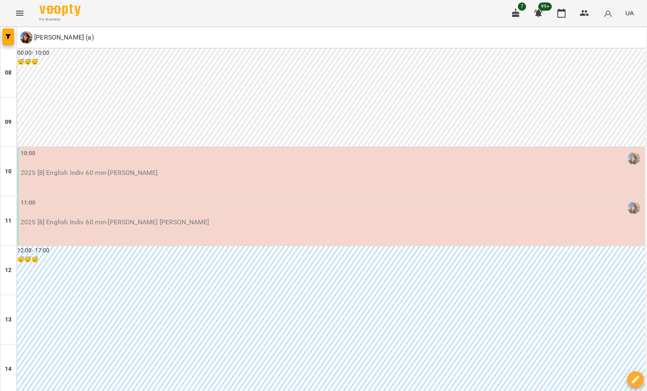
scroll to position [384, 0]
